Goal: Information Seeking & Learning: Learn about a topic

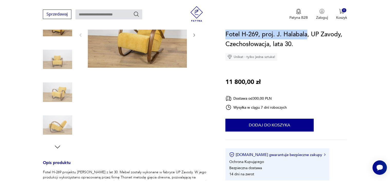
scroll to position [91, 0]
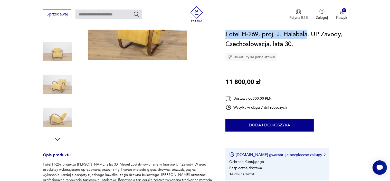
click at [61, 121] on img at bounding box center [57, 117] width 29 height 29
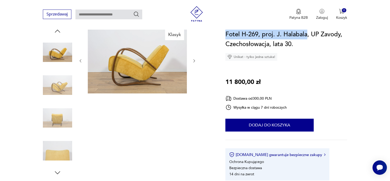
scroll to position [59, 0]
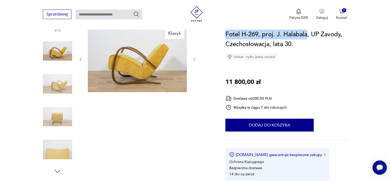
click at [56, 171] on icon "button" at bounding box center [57, 171] width 5 height 3
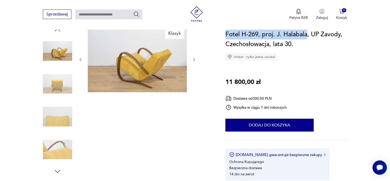
click at [62, 116] on img at bounding box center [57, 116] width 29 height 29
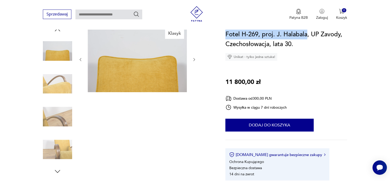
click at [63, 145] on img at bounding box center [57, 149] width 29 height 29
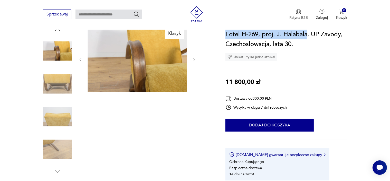
click at [63, 145] on img at bounding box center [57, 149] width 29 height 29
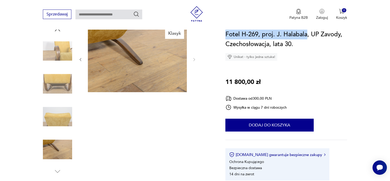
click at [63, 117] on img at bounding box center [57, 116] width 29 height 29
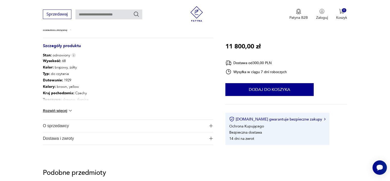
scroll to position [0, 0]
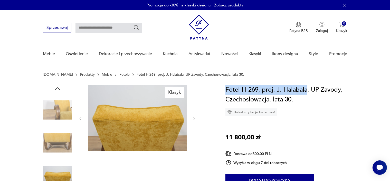
type input "********"
